Goal: Information Seeking & Learning: Learn about a topic

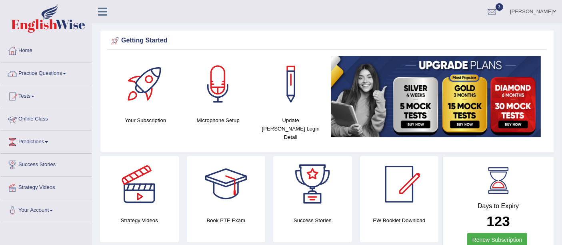
click at [28, 70] on link "Practice Questions" at bounding box center [45, 72] width 91 height 20
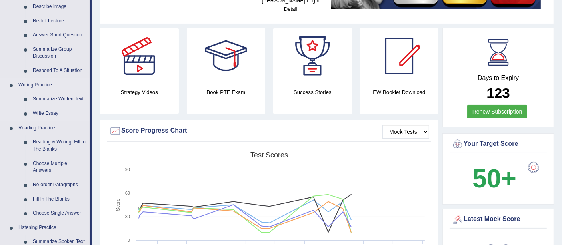
scroll to position [134, 0]
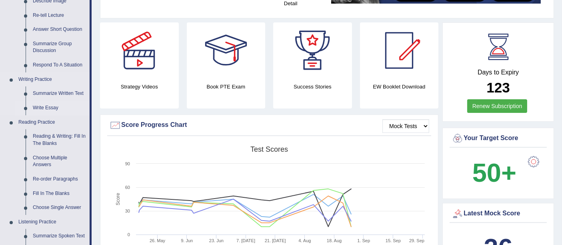
click at [56, 109] on link "Write Essay" at bounding box center [59, 108] width 60 height 14
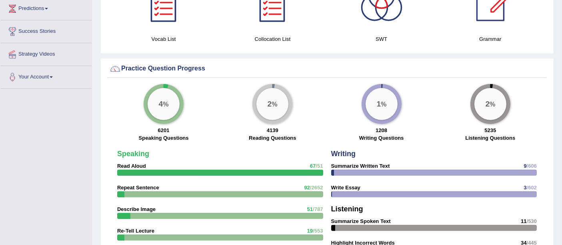
scroll to position [545, 0]
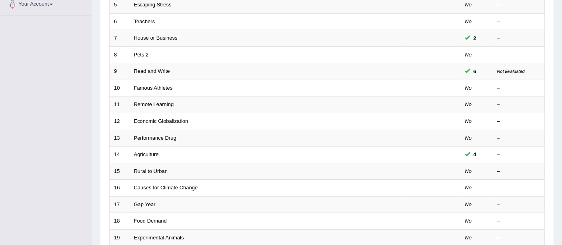
scroll to position [206, 0]
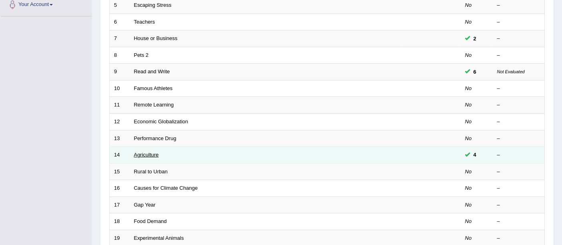
click at [147, 152] on link "Agriculture" at bounding box center [146, 155] width 25 height 6
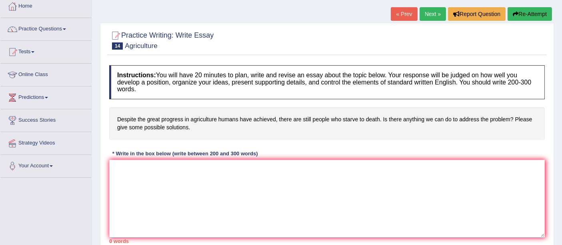
scroll to position [45, 0]
click at [428, 10] on link "Next »" at bounding box center [433, 14] width 26 height 14
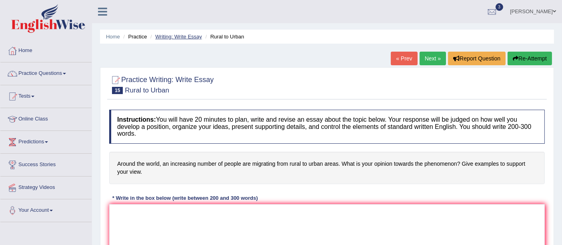
click at [171, 34] on link "Writing: Write Essay" at bounding box center [178, 37] width 47 height 6
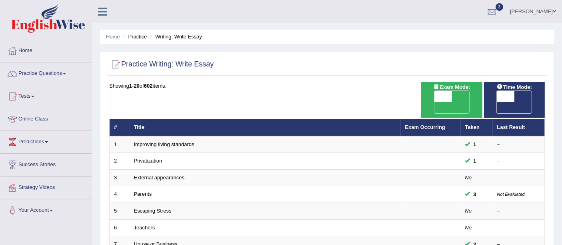
click at [497, 102] on span "OFF" at bounding box center [488, 107] width 18 height 11
checkbox input "true"
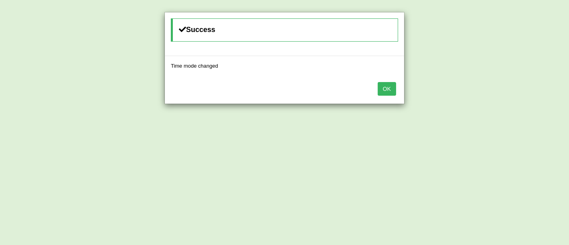
click at [389, 89] on button "OK" at bounding box center [387, 89] width 18 height 14
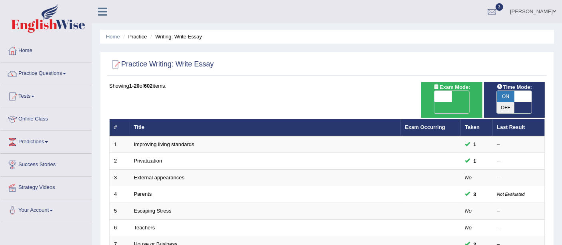
click at [435, 102] on span "OFF" at bounding box center [426, 107] width 18 height 11
checkbox input "true"
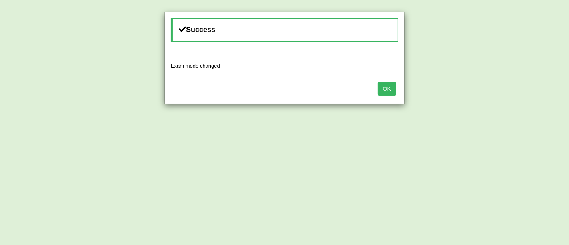
click at [393, 92] on button "OK" at bounding box center [387, 89] width 18 height 14
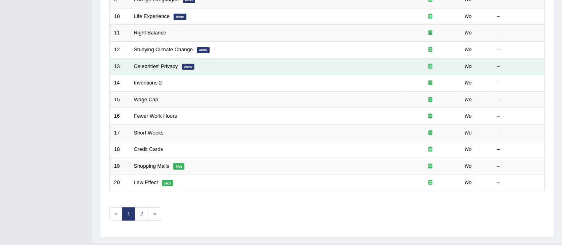
scroll to position [282, 0]
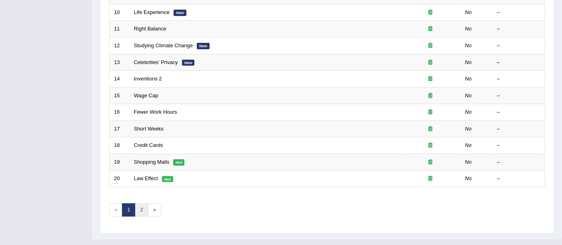
click at [143, 203] on link "2" at bounding box center [141, 209] width 13 height 13
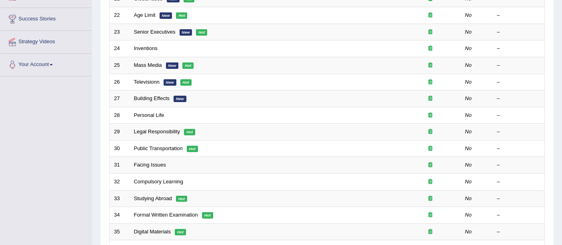
scroll to position [146, 0]
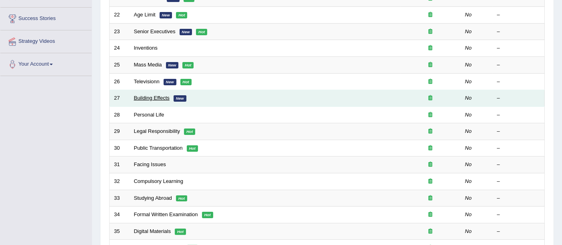
click at [166, 95] on link "Building Effects" at bounding box center [152, 98] width 36 height 6
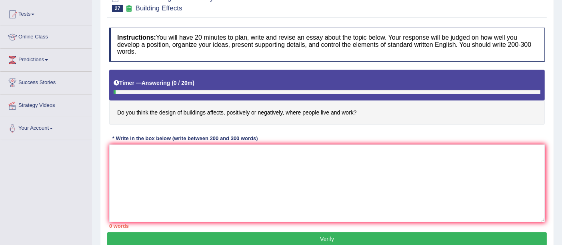
scroll to position [84, 0]
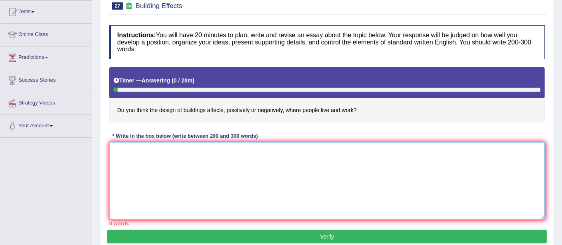
click at [134, 147] on textarea at bounding box center [327, 181] width 436 height 78
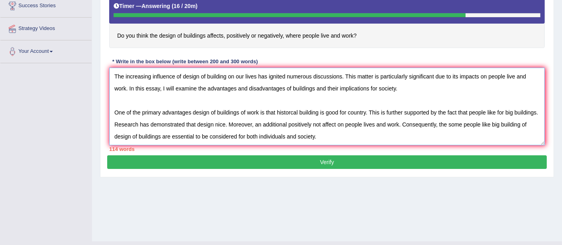
scroll to position [161, 0]
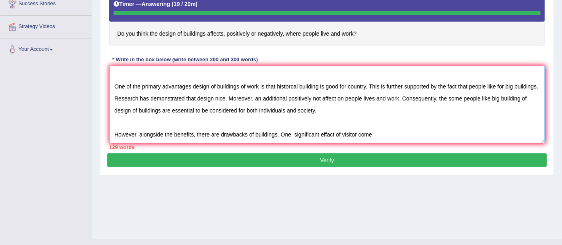
type textarea "The increasing influence of design of building on our lives has ignited numerou…"
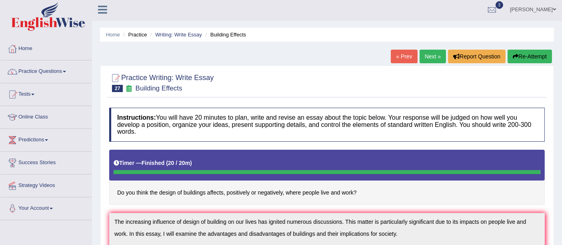
scroll to position [1, 0]
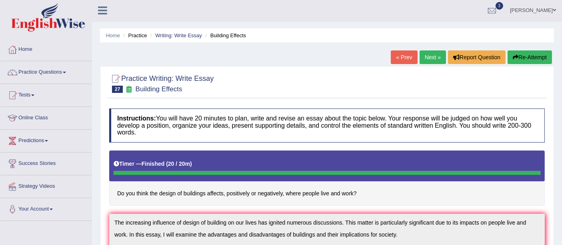
click at [528, 62] on button "Re-Attempt" at bounding box center [530, 57] width 44 height 14
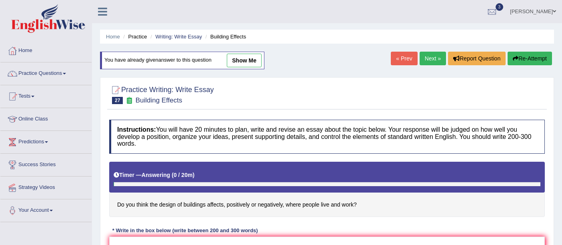
scroll to position [158, 0]
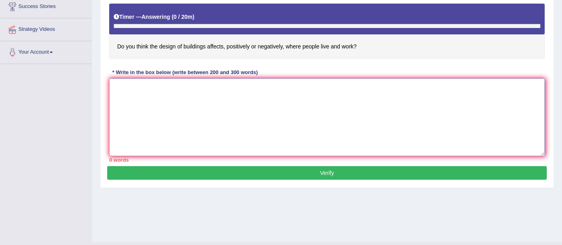
click at [199, 121] on textarea at bounding box center [327, 117] width 436 height 78
paste textarea "The increasing influence of design of building on our lives has ignited numerou…"
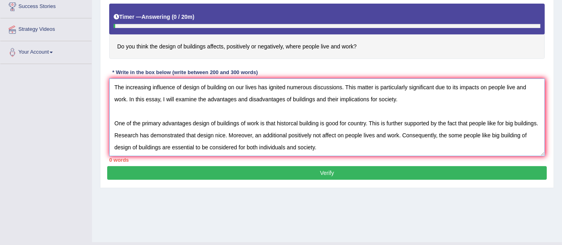
scroll to position [18, 0]
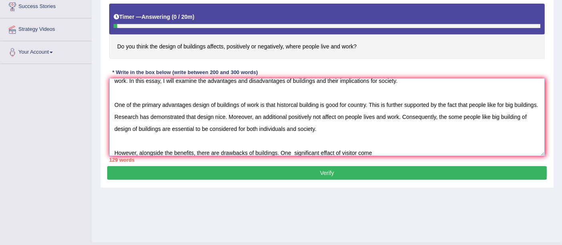
click at [289, 104] on textarea "The increasing influence of design of building on our lives has ignited numerou…" at bounding box center [327, 117] width 436 height 78
click at [291, 103] on textarea "The increasing influence of design of building on our lives has ignited numerou…" at bounding box center [327, 117] width 436 height 78
click at [378, 145] on textarea "The increasing influence of design of building on our lives has ignited numerou…" at bounding box center [327, 117] width 436 height 78
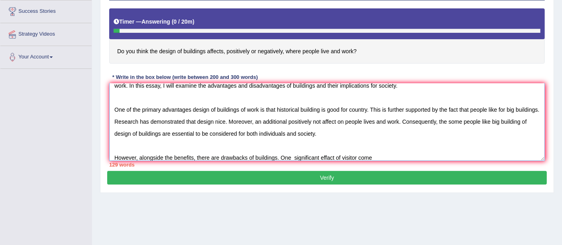
scroll to position [154, 0]
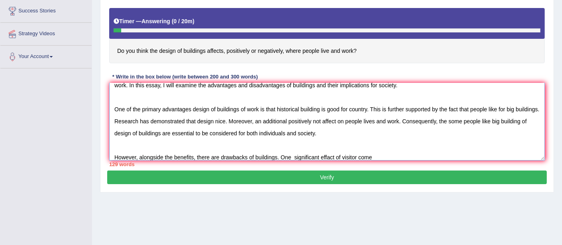
click at [295, 155] on textarea "The increasing influence of design of building on our lives has ignited numerou…" at bounding box center [327, 122] width 436 height 78
click at [293, 155] on textarea "The increasing influence of design of building on our lives has ignited numerou…" at bounding box center [327, 122] width 436 height 78
click at [293, 156] on textarea "The increasing influence of design of building on our lives has ignited numerou…" at bounding box center [327, 122] width 436 height 78
click at [406, 132] on textarea "The increasing influence of design of building on our lives has ignited numerou…" at bounding box center [327, 122] width 436 height 78
click at [373, 157] on textarea "The increasing influence of design of building on our lives has ignited numerou…" at bounding box center [327, 122] width 436 height 78
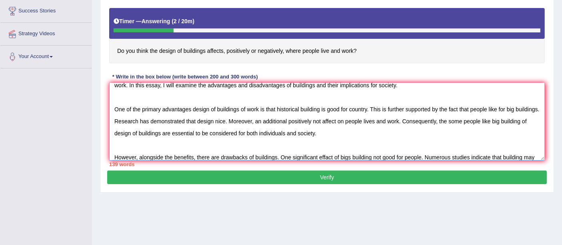
scroll to position [31, 0]
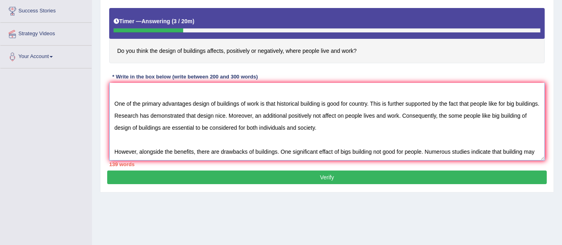
click at [129, 154] on textarea "The increasing influence of design of building on our lives has ignited numerou…" at bounding box center [327, 122] width 436 height 78
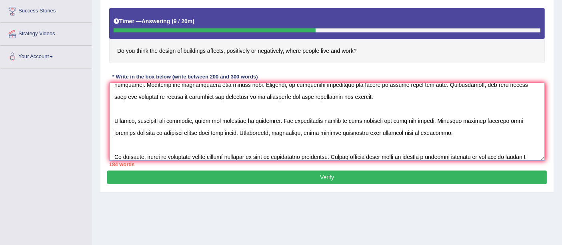
scroll to position [66, 0]
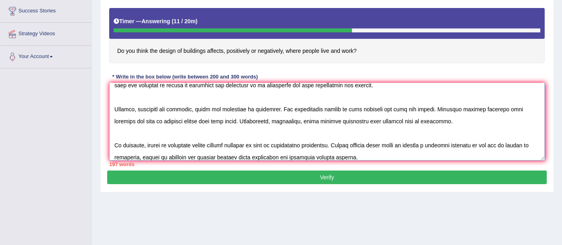
click at [372, 118] on textarea at bounding box center [327, 122] width 436 height 78
click at [197, 120] on textarea at bounding box center [327, 122] width 436 height 78
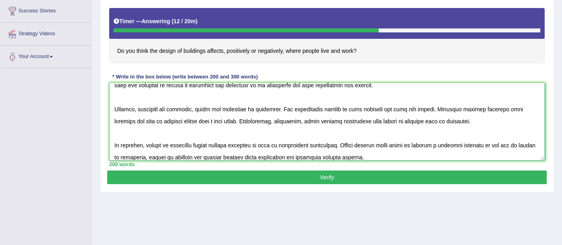
type textarea "The increasing influence of design of building on our lives has ignited numerou…"
click at [278, 174] on button "Verify" at bounding box center [327, 178] width 440 height 14
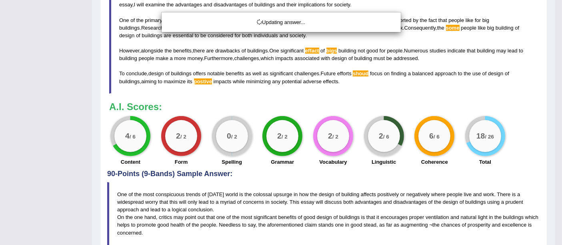
scroll to position [303, 0]
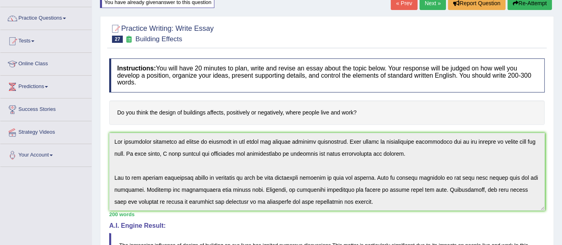
scroll to position [72, 0]
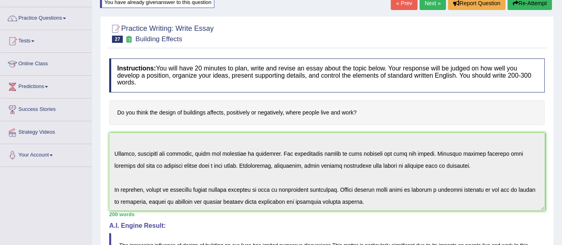
click at [392, 211] on div "Instructions: You will have 20 minutes to plan, write and revise an essay about…" at bounding box center [327, 236] width 440 height 364
click at [534, 3] on button "Re-Attempt" at bounding box center [530, 3] width 44 height 14
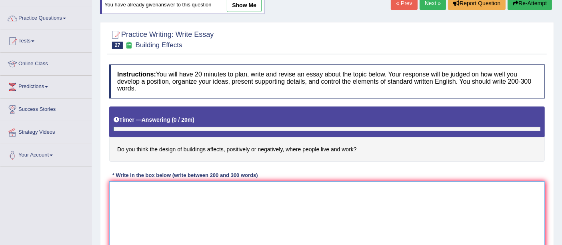
click at [124, 203] on textarea at bounding box center [327, 220] width 436 height 78
paste textarea "The increasing influence of design of building on our lives has ignited numerou…"
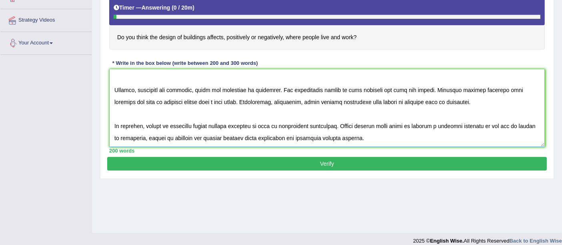
scroll to position [175, 0]
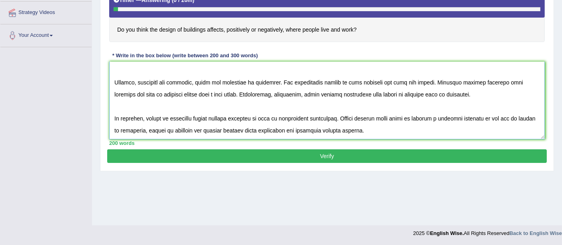
click at [211, 129] on textarea at bounding box center [327, 101] width 436 height 78
click at [381, 116] on textarea at bounding box center [327, 101] width 436 height 78
click at [350, 80] on textarea at bounding box center [327, 101] width 436 height 78
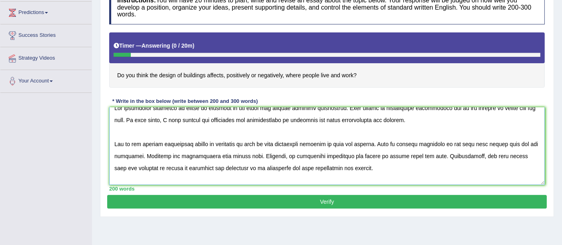
scroll to position [0, 0]
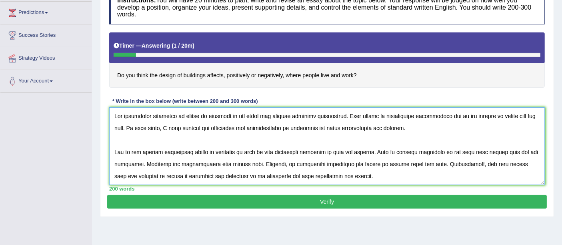
type textarea "The increasing influence of design of building on our lives has ignited numerou…"
click at [341, 202] on button "Verify" at bounding box center [327, 202] width 440 height 14
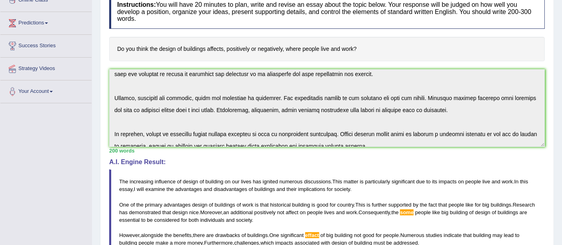
scroll to position [72, 0]
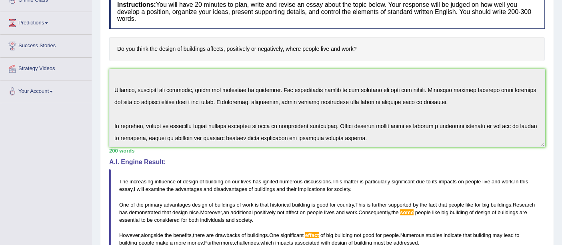
click at [409, 156] on div "Instructions: You will have 20 minutes to plan, write and revise an essay about…" at bounding box center [327, 173] width 440 height 364
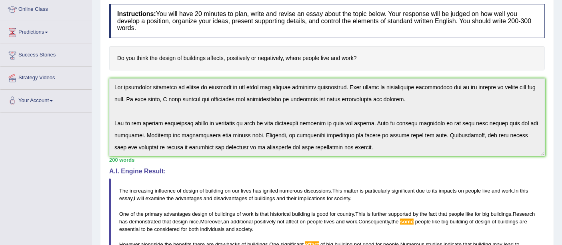
scroll to position [0, 0]
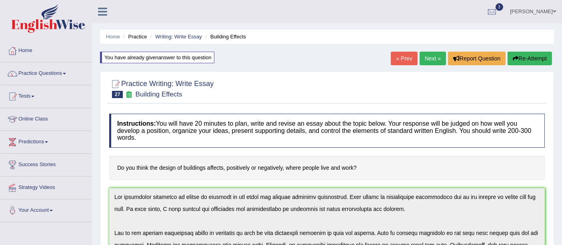
click at [533, 55] on button "Re-Attempt" at bounding box center [530, 59] width 44 height 14
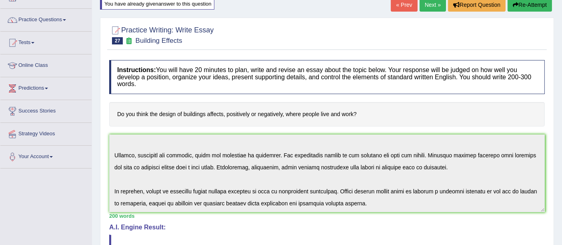
scroll to position [79, 0]
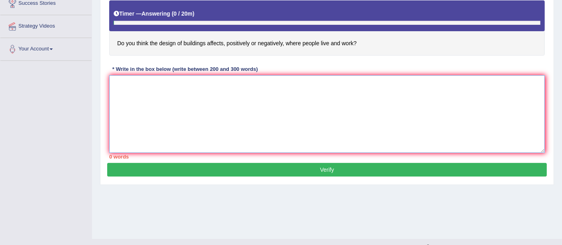
click at [130, 79] on textarea at bounding box center [327, 114] width 436 height 78
paste textarea "The increasing influence of design of building on our lives has ignited numerou…"
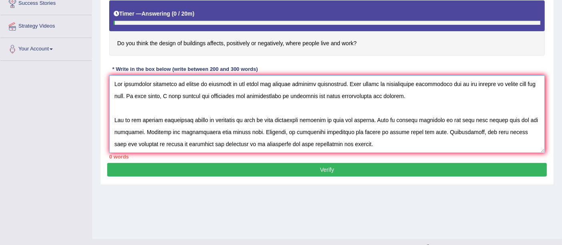
scroll to position [66, 0]
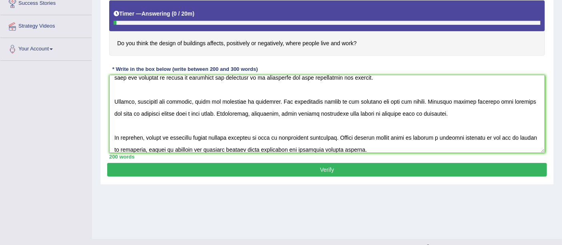
click at [333, 100] on textarea at bounding box center [327, 114] width 436 height 78
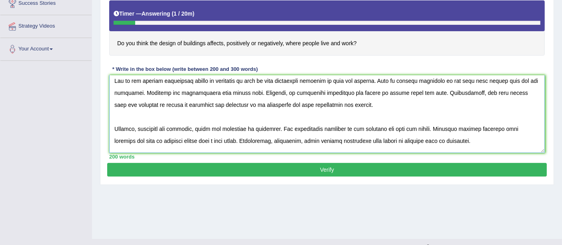
scroll to position [38, 0]
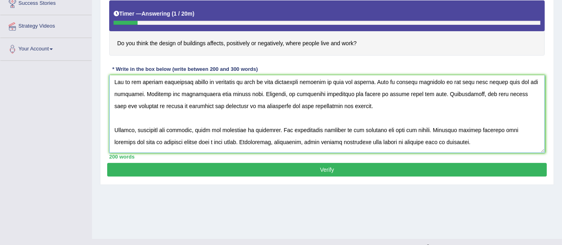
drag, startPoint x: 487, startPoint y: 92, endPoint x: 472, endPoint y: 93, distance: 14.8
click at [472, 93] on textarea at bounding box center [327, 114] width 436 height 78
type textarea "The increasing influence of design of building on our lives has ignited numerou…"
click at [336, 167] on button "Verify" at bounding box center [327, 170] width 440 height 14
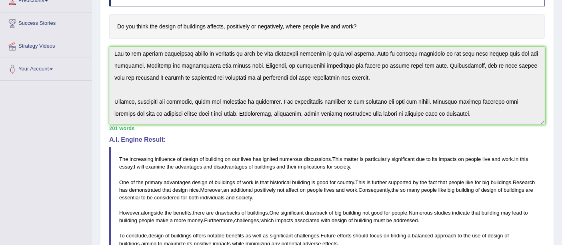
scroll to position [140, 0]
click at [502, 233] on span "design" at bounding box center [495, 236] width 15 height 6
